Goal: Information Seeking & Learning: Find specific fact

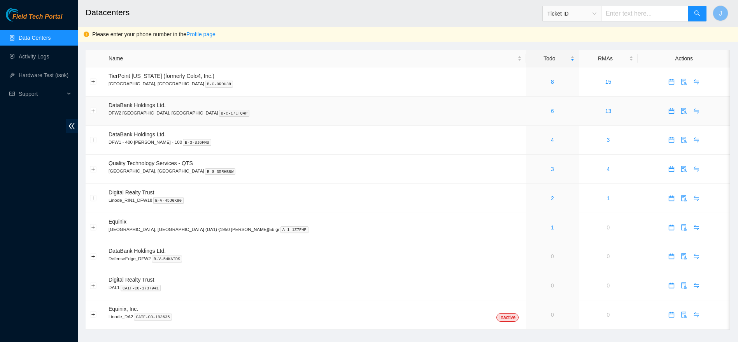
click at [551, 114] on link "6" at bounding box center [552, 111] width 3 height 6
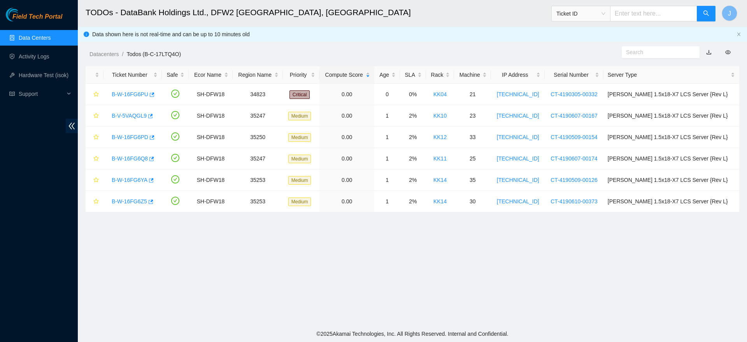
click at [51, 35] on link "Data Centers" at bounding box center [35, 38] width 32 height 6
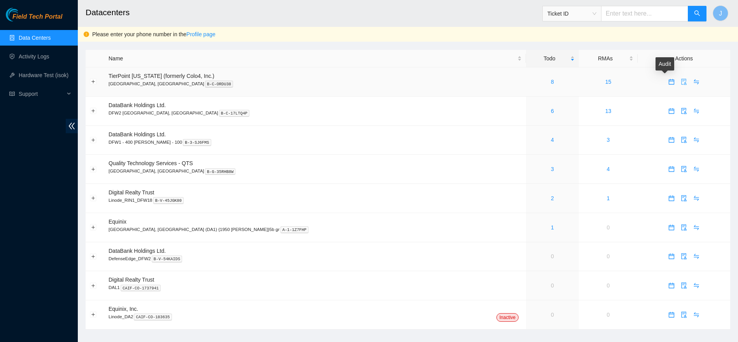
click at [681, 83] on icon "audit" at bounding box center [683, 82] width 5 height 6
click at [681, 108] on icon "audit" at bounding box center [683, 111] width 5 height 6
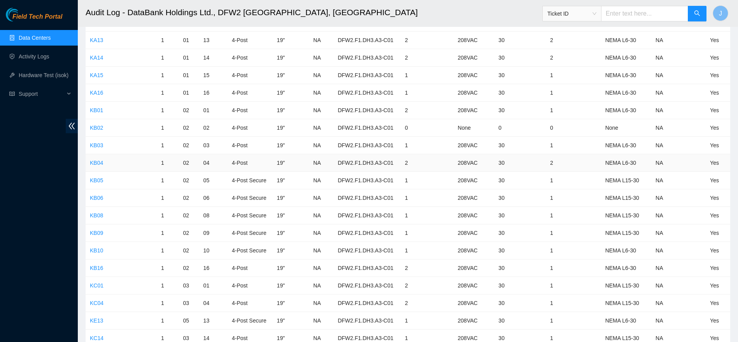
scroll to position [2375, 0]
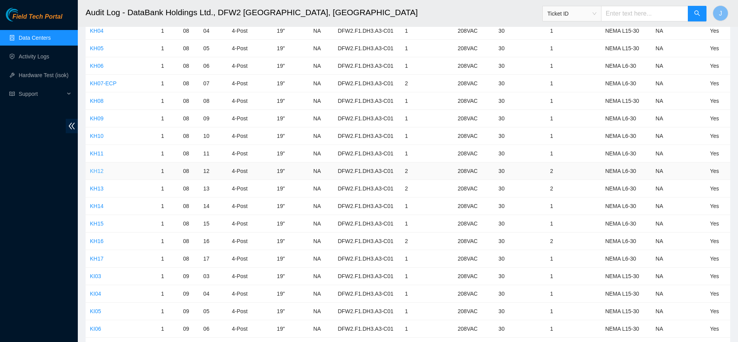
click at [90, 168] on link "KH12" at bounding box center [97, 171] width 14 height 6
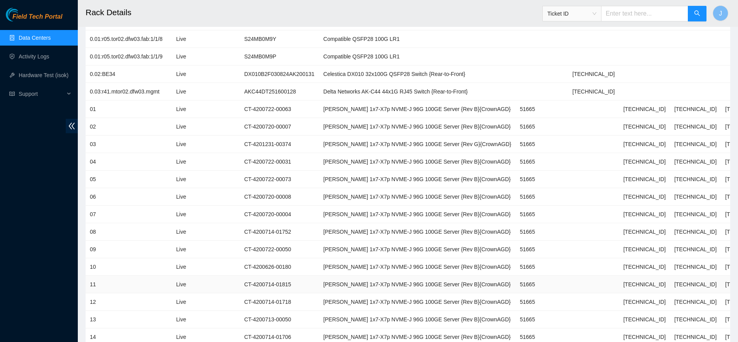
scroll to position [377, 0]
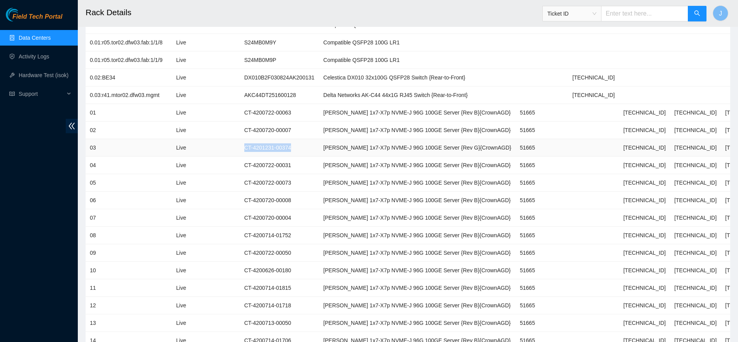
drag, startPoint x: 246, startPoint y: 146, endPoint x: 298, endPoint y: 145, distance: 52.1
click at [298, 145] on td "CT-4201231-00374" at bounding box center [279, 148] width 79 height 18
copy td "CT-4201231-00374"
drag, startPoint x: 589, startPoint y: 144, endPoint x: 628, endPoint y: 146, distance: 38.2
click at [628, 146] on td "23.201.104.166" at bounding box center [644, 148] width 51 height 18
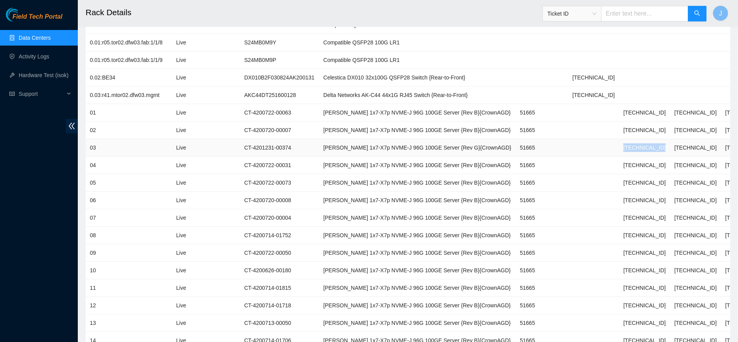
copy td "23.201.104.166"
click at [34, 36] on link "Data Centers" at bounding box center [35, 38] width 32 height 6
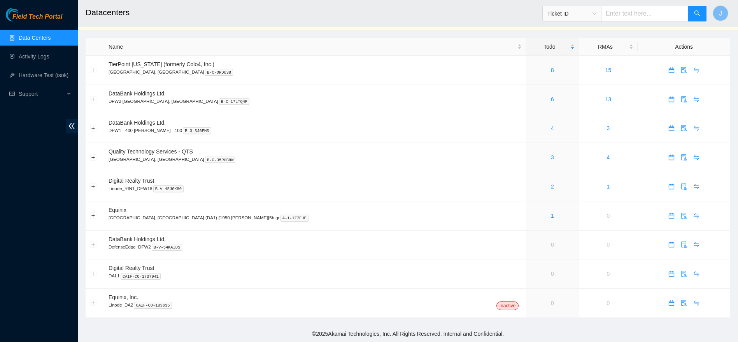
scroll to position [12, 0]
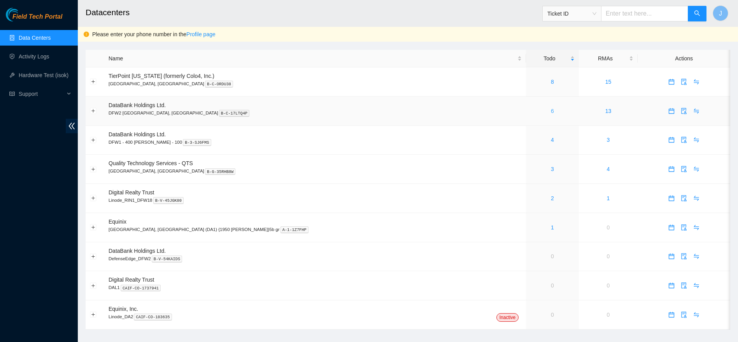
click at [551, 109] on link "6" at bounding box center [552, 111] width 3 height 6
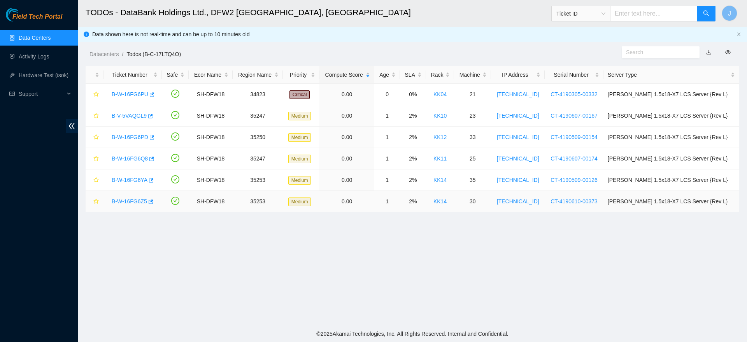
click at [123, 200] on link "B-W-16FG6Z5" at bounding box center [129, 201] width 35 height 6
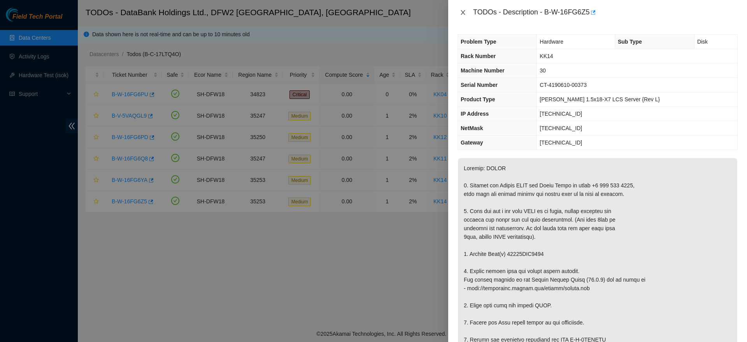
click at [462, 10] on icon "close" at bounding box center [463, 12] width 6 height 6
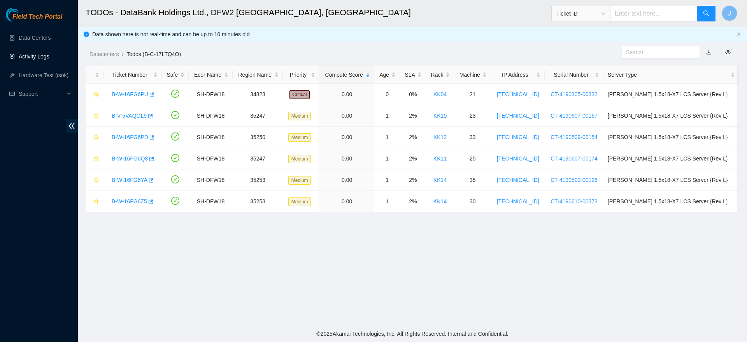
click at [49, 57] on link "Activity Logs" at bounding box center [34, 56] width 31 height 6
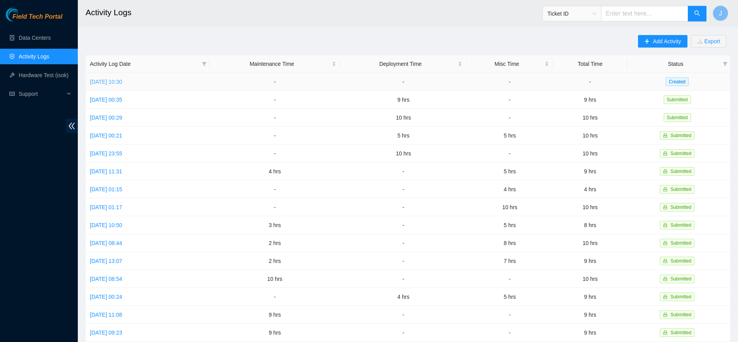
click at [122, 80] on link "Wed, 24 Sep 2025 10:30" at bounding box center [106, 82] width 32 height 6
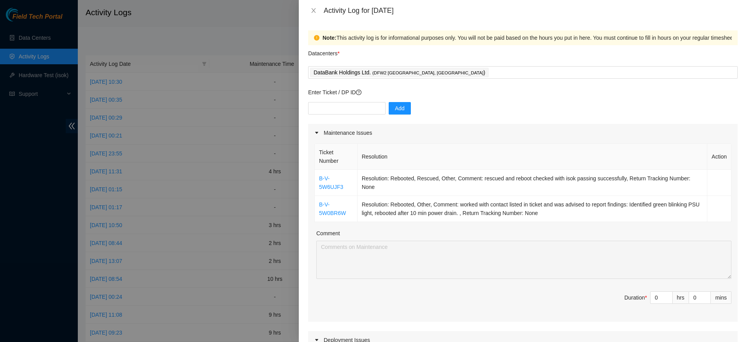
click at [201, 107] on div at bounding box center [373, 171] width 747 height 342
click at [316, 10] on icon "close" at bounding box center [314, 10] width 6 height 6
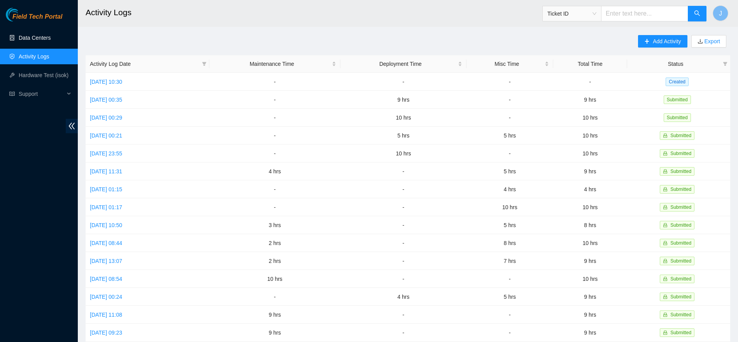
click at [50, 37] on link "Data Centers" at bounding box center [35, 38] width 32 height 6
